Goal: Download file/media

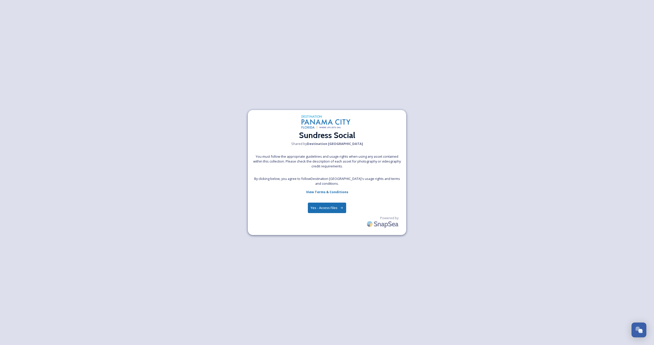
click at [334, 210] on button "Yes - Access Files" at bounding box center [327, 208] width 38 height 10
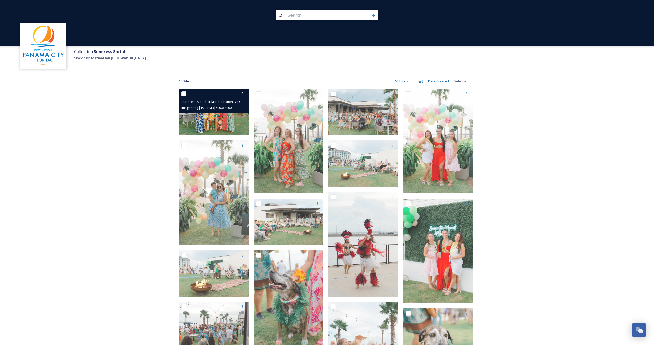
click at [207, 121] on img at bounding box center [214, 112] width 70 height 46
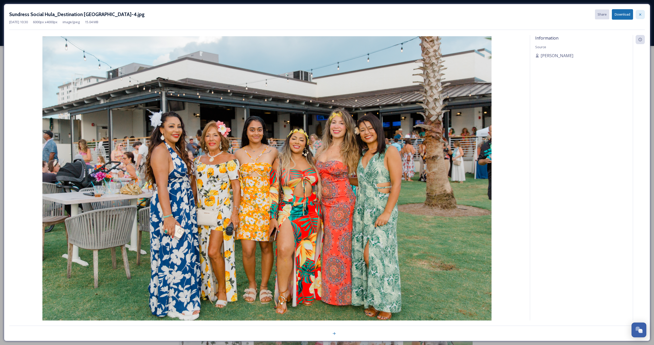
click at [643, 14] on div at bounding box center [639, 14] width 9 height 9
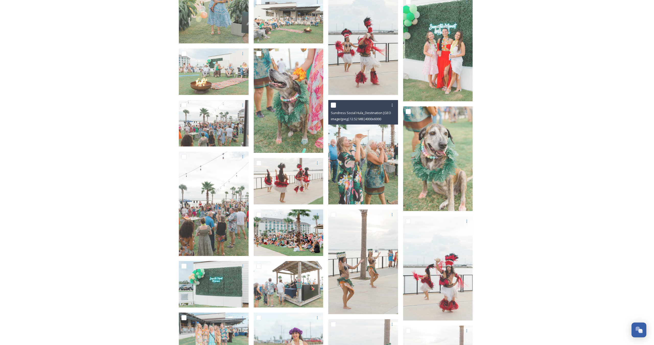
scroll to position [204, 0]
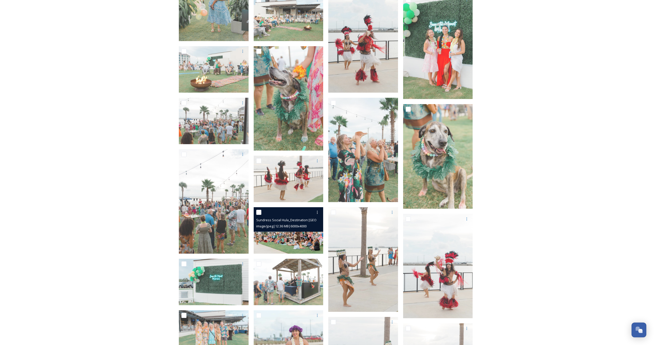
click at [288, 233] on img at bounding box center [289, 230] width 70 height 46
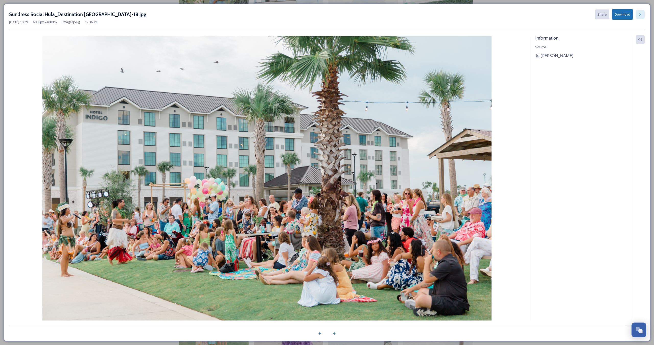
click at [639, 14] on icon at bounding box center [640, 15] width 4 height 4
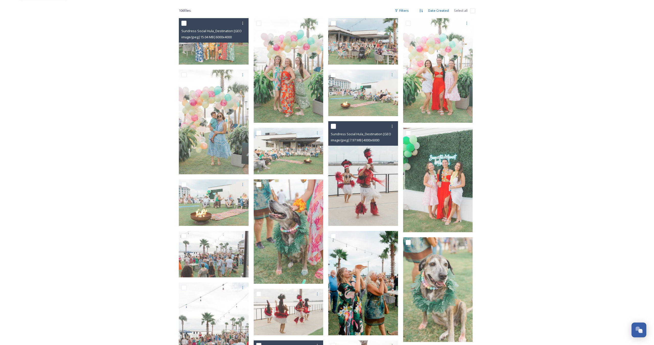
scroll to position [70, 0]
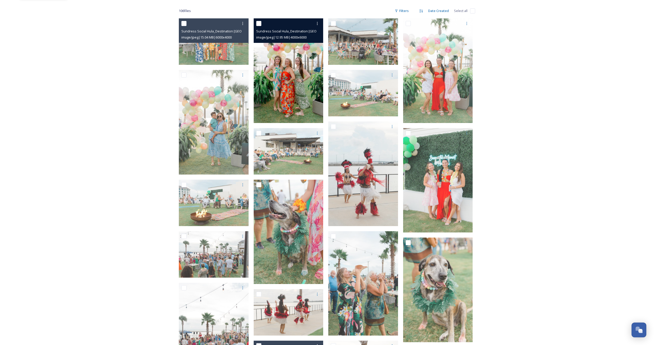
click at [279, 95] on img at bounding box center [289, 70] width 70 height 105
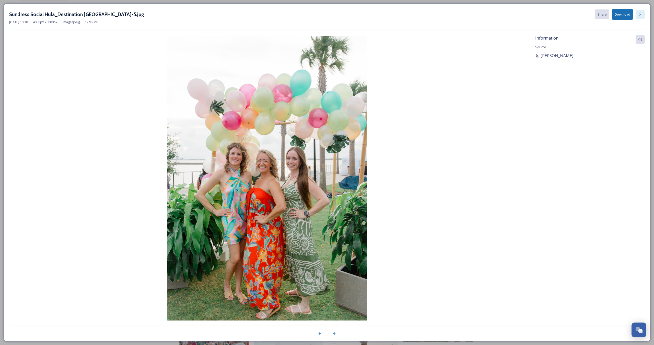
click at [638, 13] on icon at bounding box center [640, 15] width 4 height 4
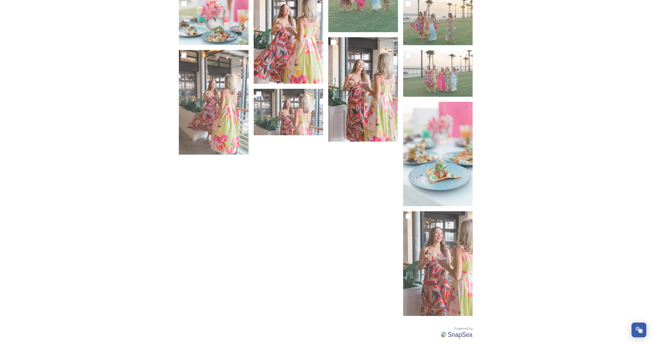
scroll to position [2110, 0]
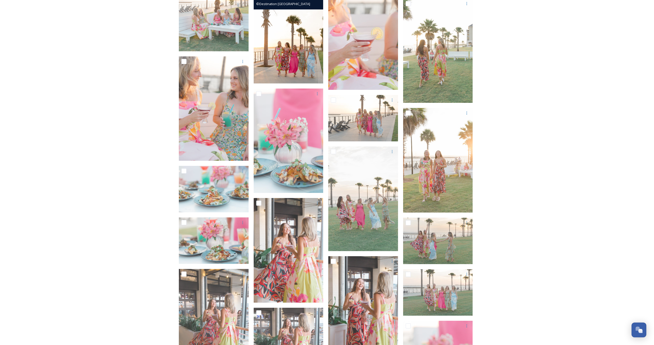
click at [279, 61] on img at bounding box center [289, 31] width 70 height 105
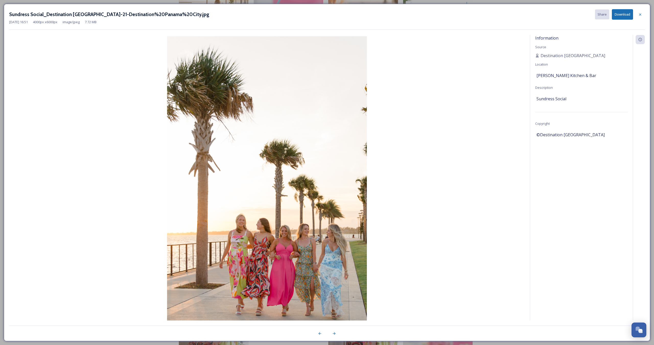
click at [615, 13] on button "Download" at bounding box center [622, 14] width 21 height 10
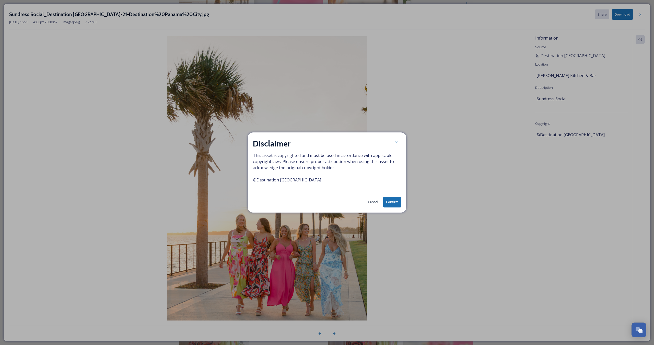
click at [391, 204] on button "Confirm" at bounding box center [392, 202] width 18 height 10
